Goal: Find specific page/section

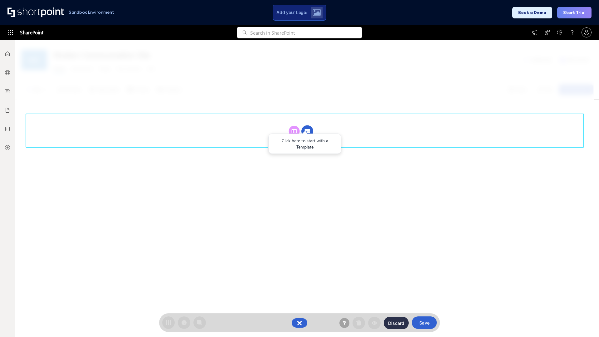
click at [307, 131] on circle at bounding box center [307, 131] width 12 height 12
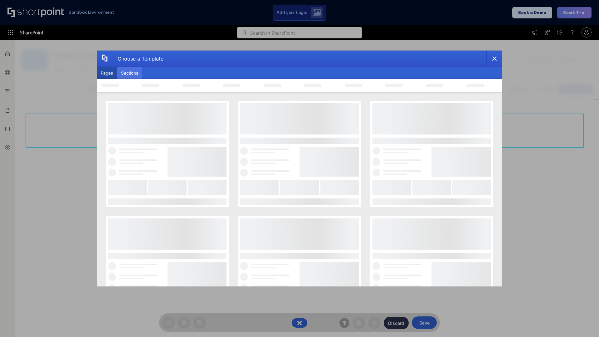
click at [129, 73] on button "Sections" at bounding box center [129, 73] width 25 height 12
type input "Articles"
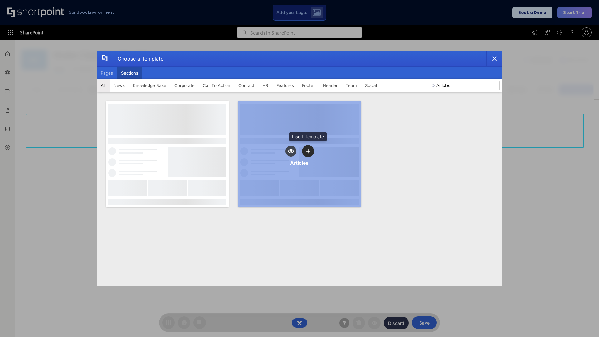
click at [308, 151] on icon "template selector" at bounding box center [308, 151] width 4 height 4
